Goal: Task Accomplishment & Management: Manage account settings

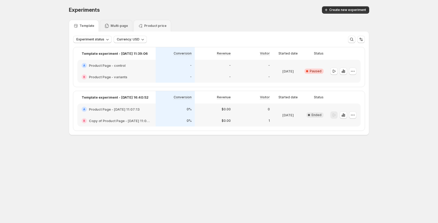
click at [118, 21] on div "Multi-page" at bounding box center [116, 26] width 33 height 12
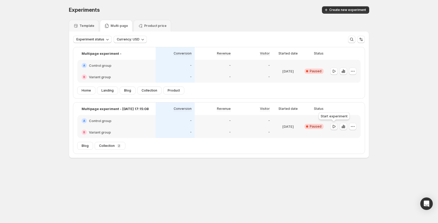
click at [335, 126] on icon "button" at bounding box center [334, 126] width 5 height 5
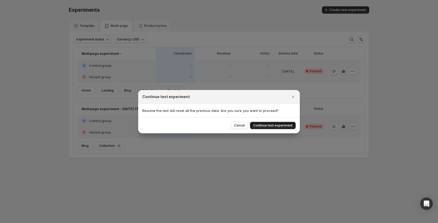
click at [278, 126] on span "Continue test experiment" at bounding box center [272, 125] width 39 height 4
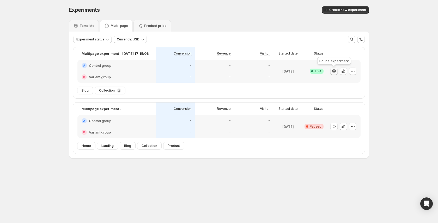
click at [333, 71] on icon "button" at bounding box center [333, 71] width 1 height 2
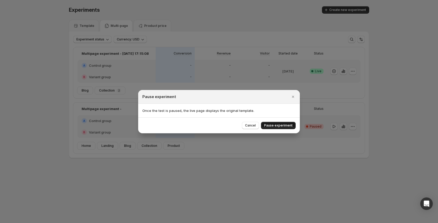
click at [282, 124] on span "Pause experiment" at bounding box center [278, 125] width 28 height 4
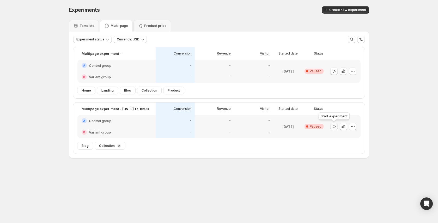
click at [333, 128] on icon "button" at bounding box center [334, 126] width 5 height 5
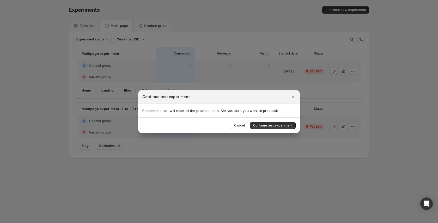
click at [267, 121] on div "Cancel Continue test experiment" at bounding box center [219, 125] width 162 height 16
click at [267, 124] on span "Continue test experiment" at bounding box center [272, 125] width 39 height 4
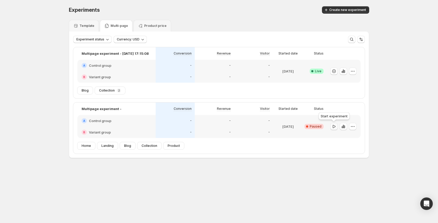
click at [336, 127] on icon "button" at bounding box center [334, 126] width 5 height 5
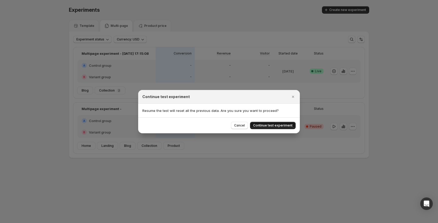
click at [279, 126] on span "Continue test experiment" at bounding box center [272, 125] width 39 height 4
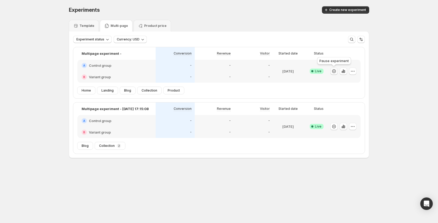
click at [335, 72] on icon "button" at bounding box center [334, 71] width 5 height 5
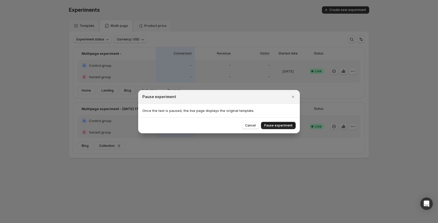
click at [283, 127] on span "Pause experiment" at bounding box center [278, 125] width 28 height 4
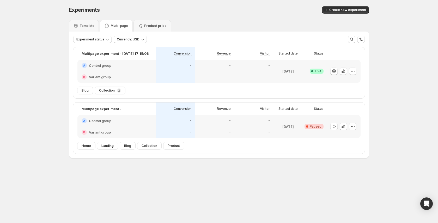
click at [223, 181] on div "Experiments. This page is ready Experiments Create new experiment Template Mult…" at bounding box center [219, 93] width 313 height 186
click at [334, 73] on icon "button" at bounding box center [334, 71] width 5 height 5
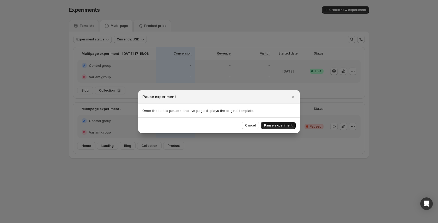
click at [273, 126] on span "Pause experiment" at bounding box center [278, 125] width 28 height 4
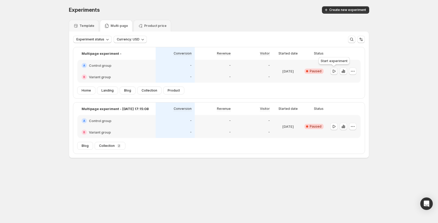
click at [335, 71] on icon "button" at bounding box center [334, 71] width 5 height 5
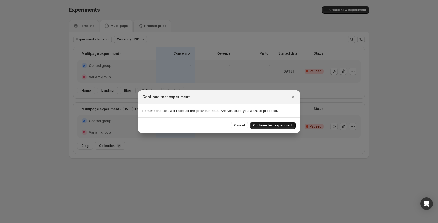
click at [278, 127] on span "Continue test experiment" at bounding box center [272, 125] width 39 height 4
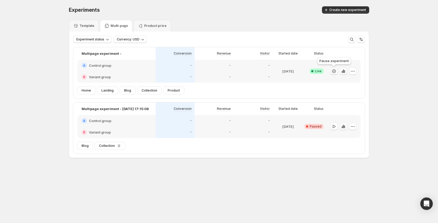
click at [333, 73] on icon "button" at bounding box center [334, 71] width 5 height 5
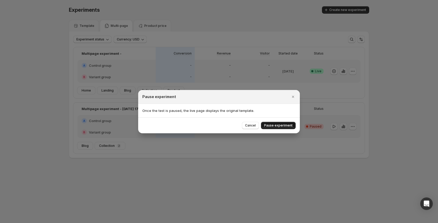
click at [276, 127] on span "Pause experiment" at bounding box center [278, 125] width 28 height 4
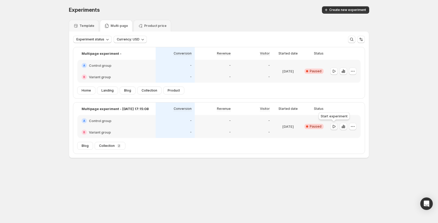
click at [335, 128] on icon "button" at bounding box center [334, 126] width 5 height 5
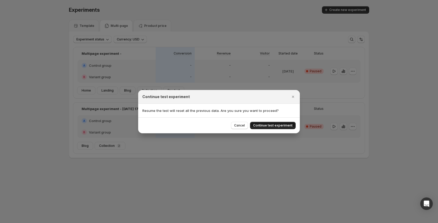
click at [273, 122] on button "Continue test experiment" at bounding box center [273, 125] width 46 height 7
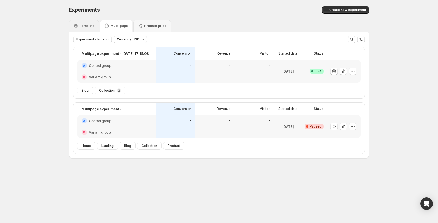
click at [76, 27] on icon at bounding box center [75, 25] width 3 height 3
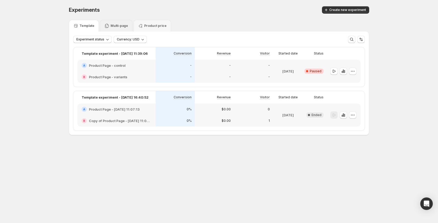
click at [115, 30] on div "Multi-page" at bounding box center [116, 26] width 33 height 12
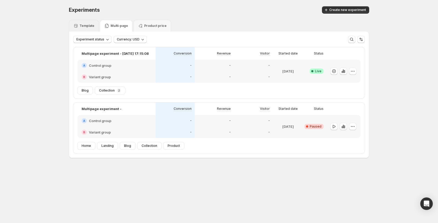
click at [91, 25] on p "Template" at bounding box center [87, 26] width 15 height 4
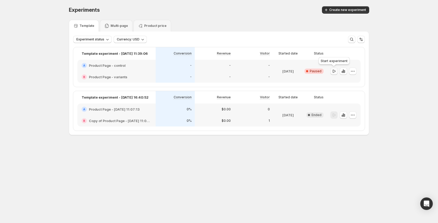
click at [335, 73] on icon "button" at bounding box center [334, 71] width 5 height 5
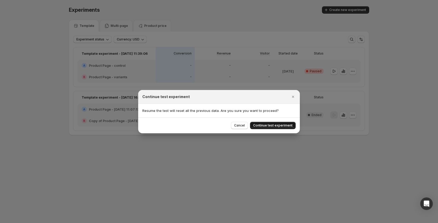
click at [277, 124] on span "Continue test experiment" at bounding box center [272, 125] width 39 height 4
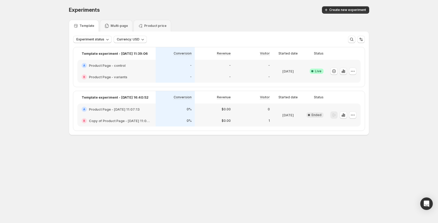
click at [344, 72] on icon "button" at bounding box center [343, 71] width 5 height 5
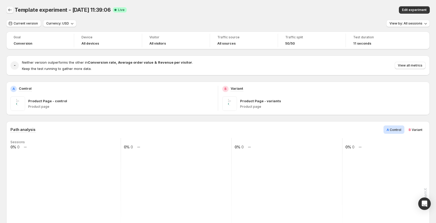
click at [11, 10] on icon "Back" at bounding box center [9, 9] width 5 height 5
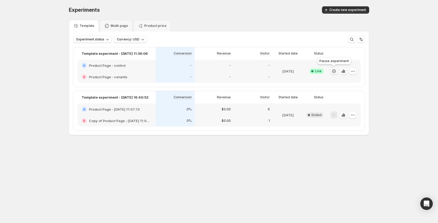
click at [335, 71] on icon "button" at bounding box center [334, 71] width 5 height 5
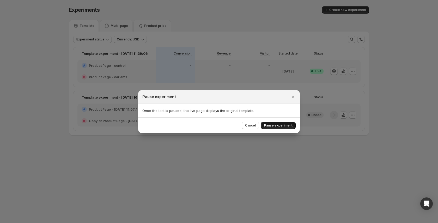
click at [283, 127] on span "Pause experiment" at bounding box center [278, 125] width 28 height 4
